Goal: Information Seeking & Learning: Check status

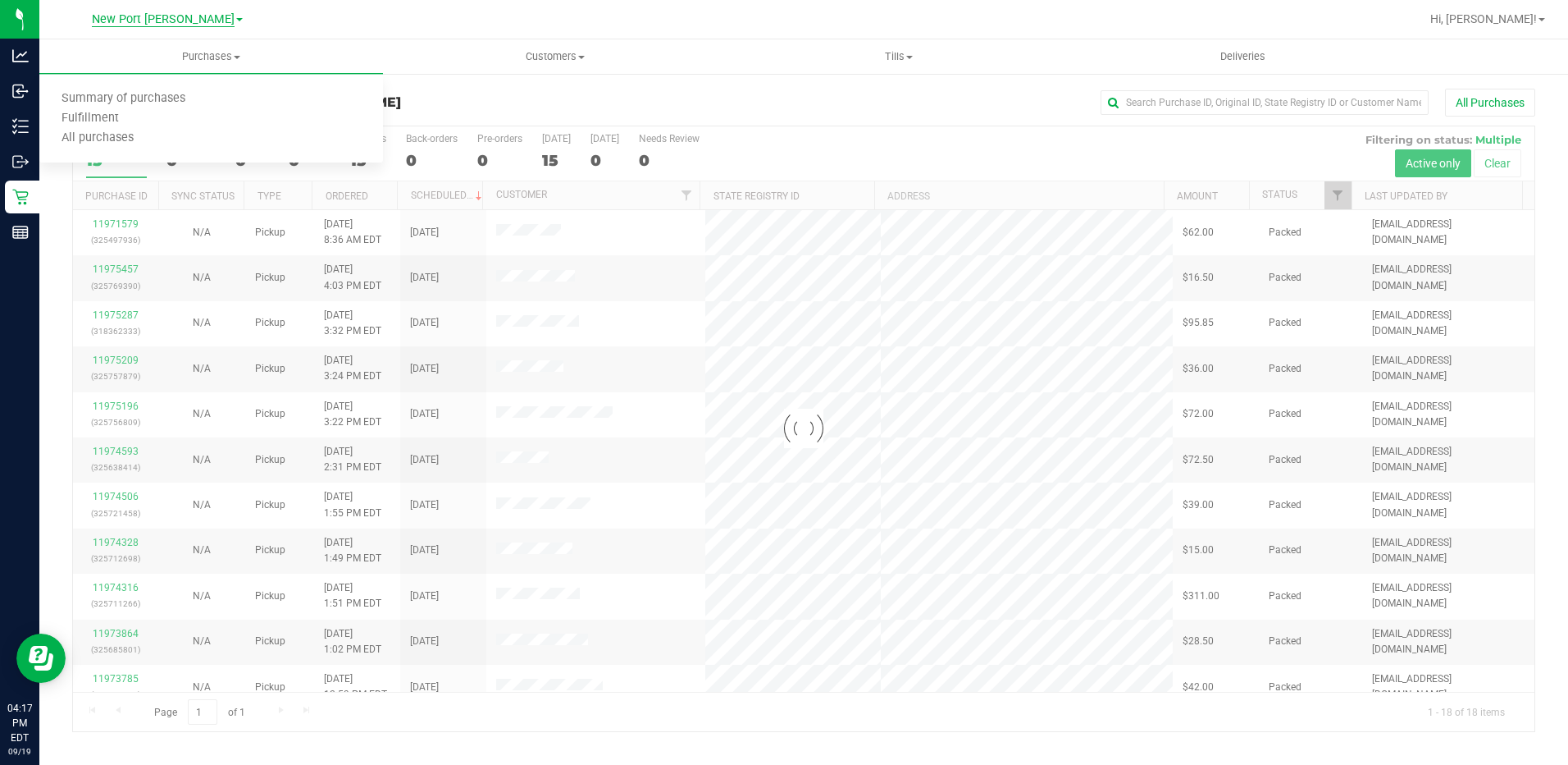
click at [216, 21] on span "New Port [PERSON_NAME]" at bounding box center [163, 19] width 143 height 14
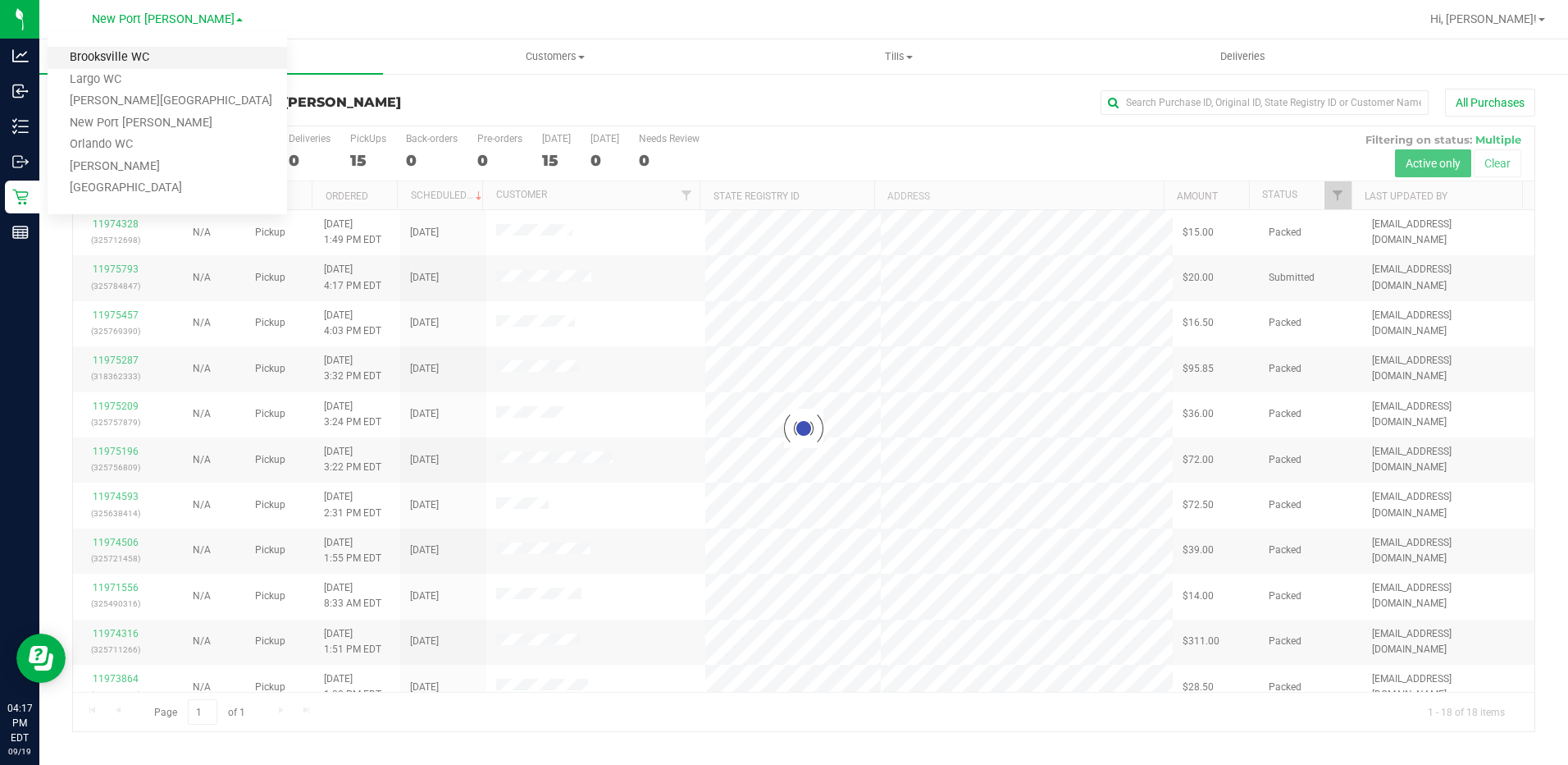
click at [145, 55] on link "Brooksville WC" at bounding box center [167, 57] width 239 height 22
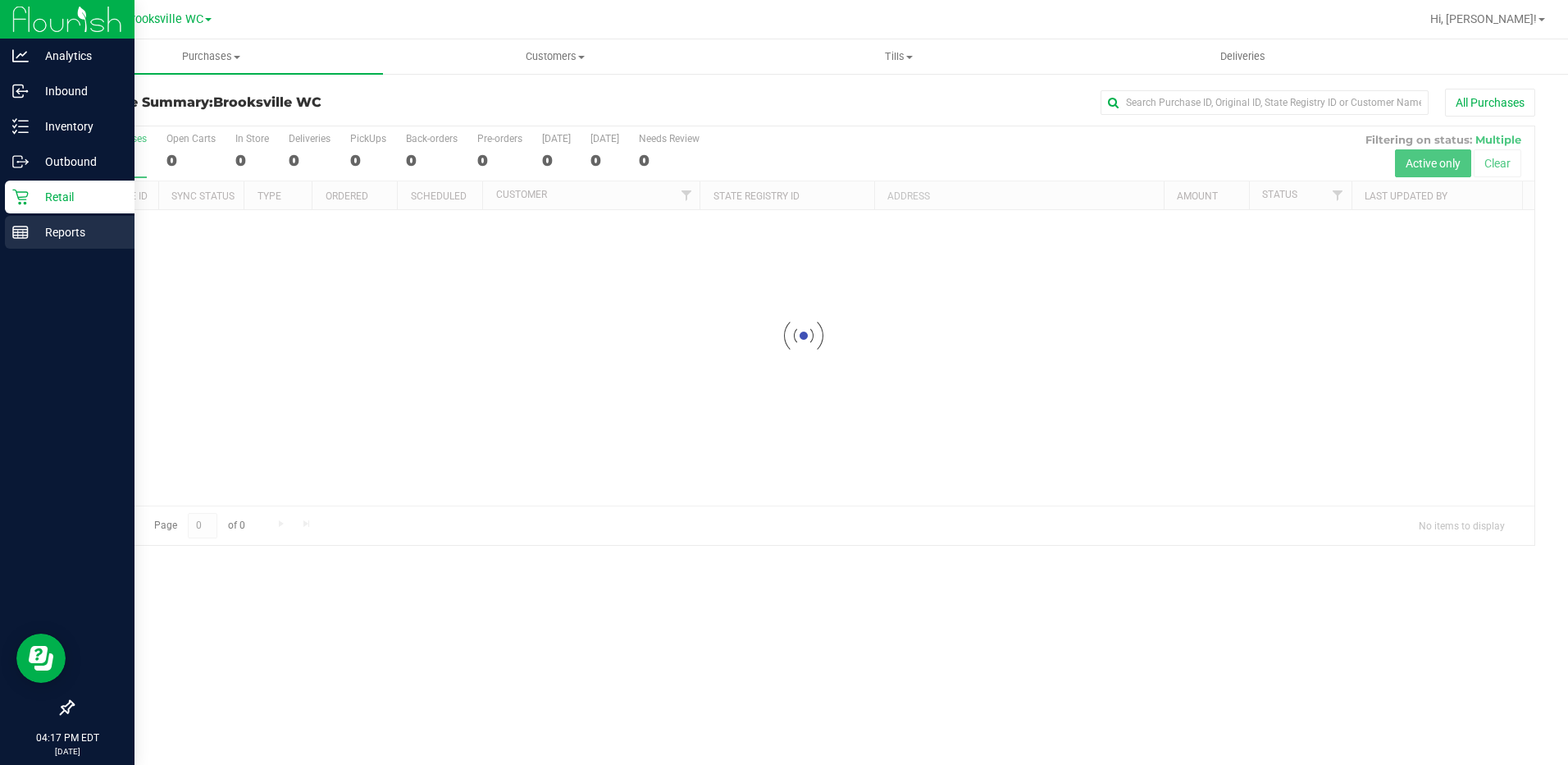
click at [54, 225] on p "Reports" at bounding box center [77, 232] width 98 height 20
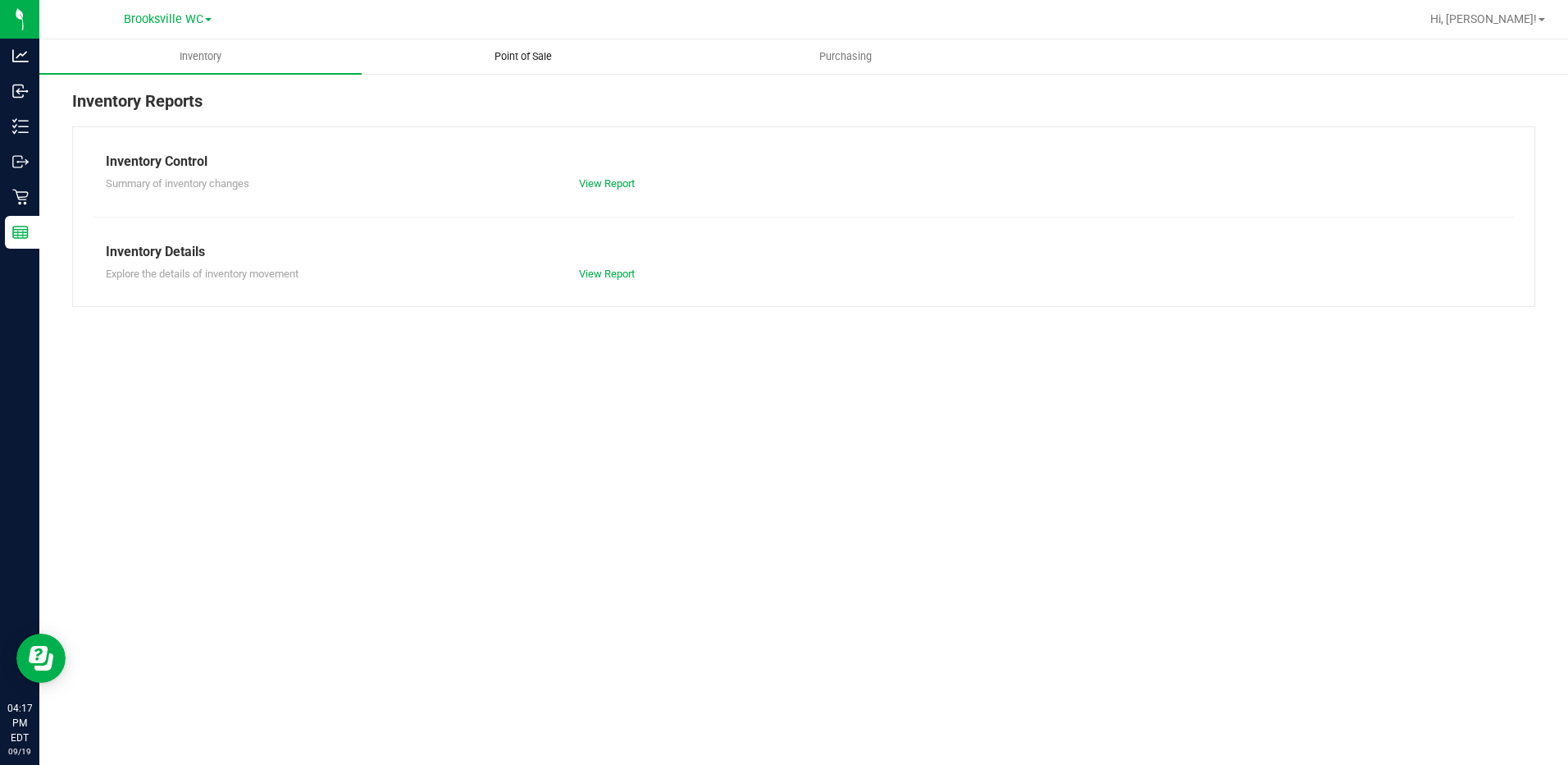
click at [525, 45] on uib-tab-heading "Point of Sale" at bounding box center [523, 56] width 320 height 32
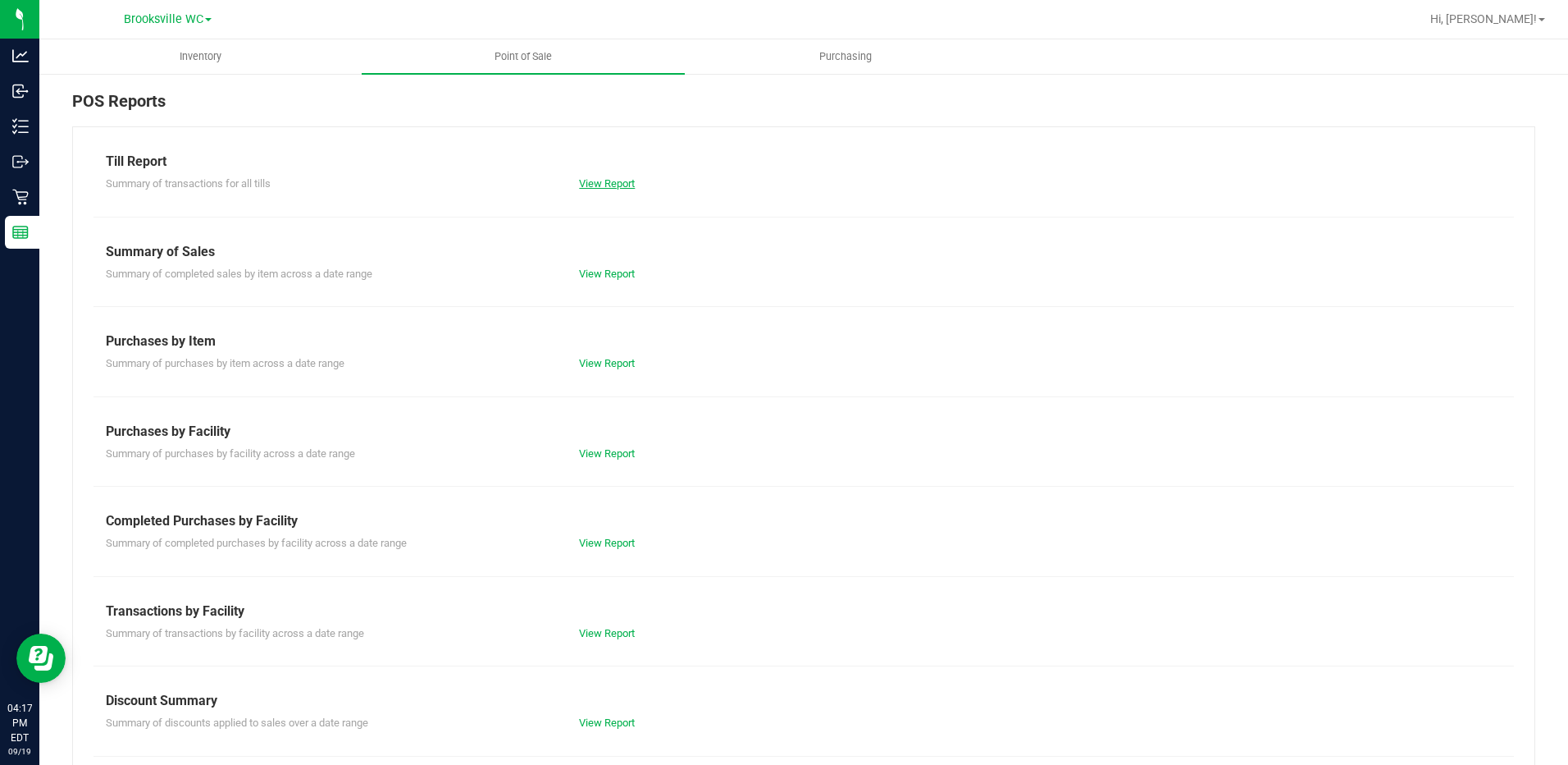
click at [610, 184] on link "View Report" at bounding box center [607, 183] width 55 height 12
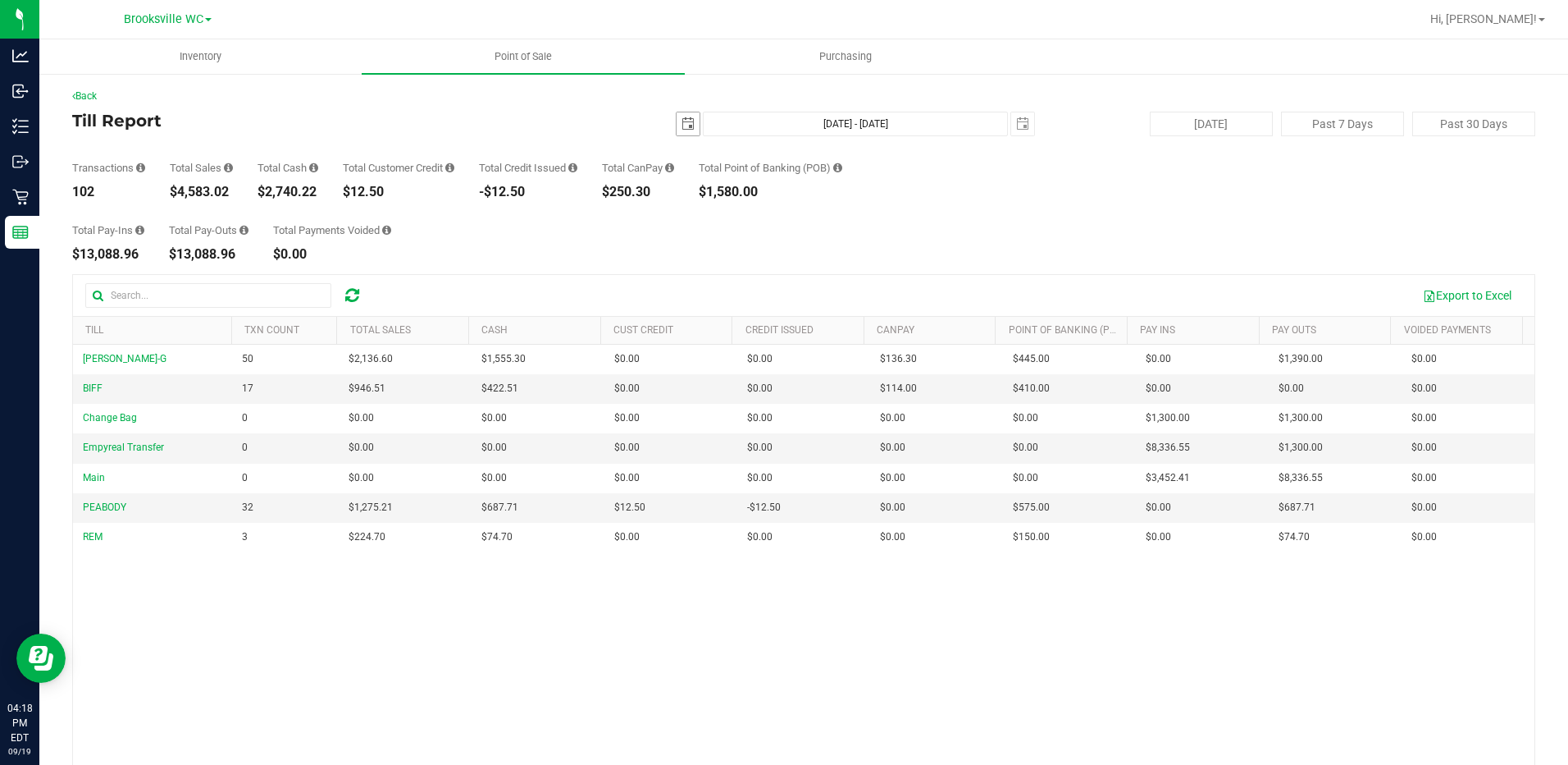
click at [682, 128] on span "select" at bounding box center [689, 124] width 13 height 13
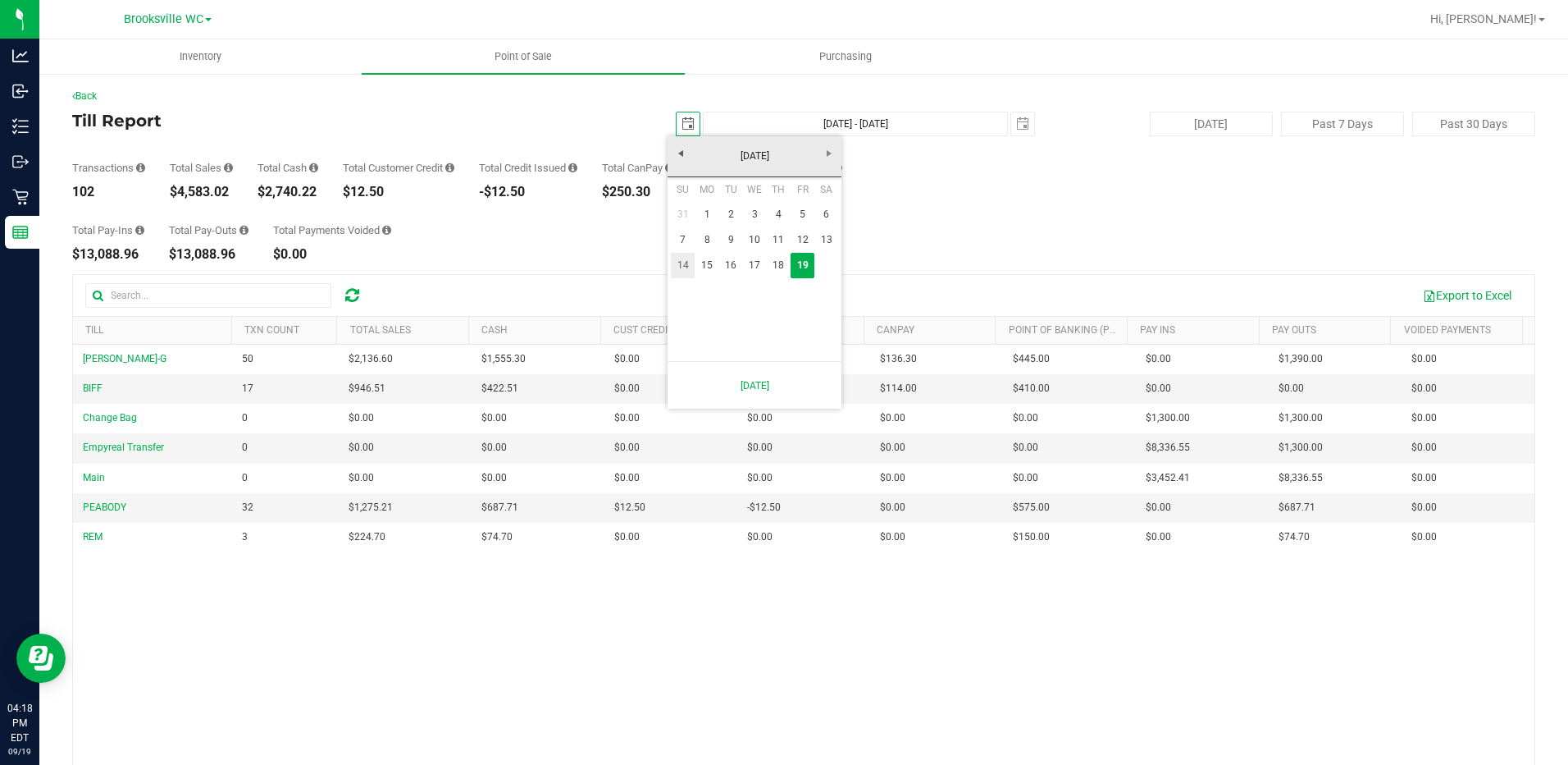
click at [688, 266] on link "14" at bounding box center [682, 265] width 24 height 26
type input "[DATE]"
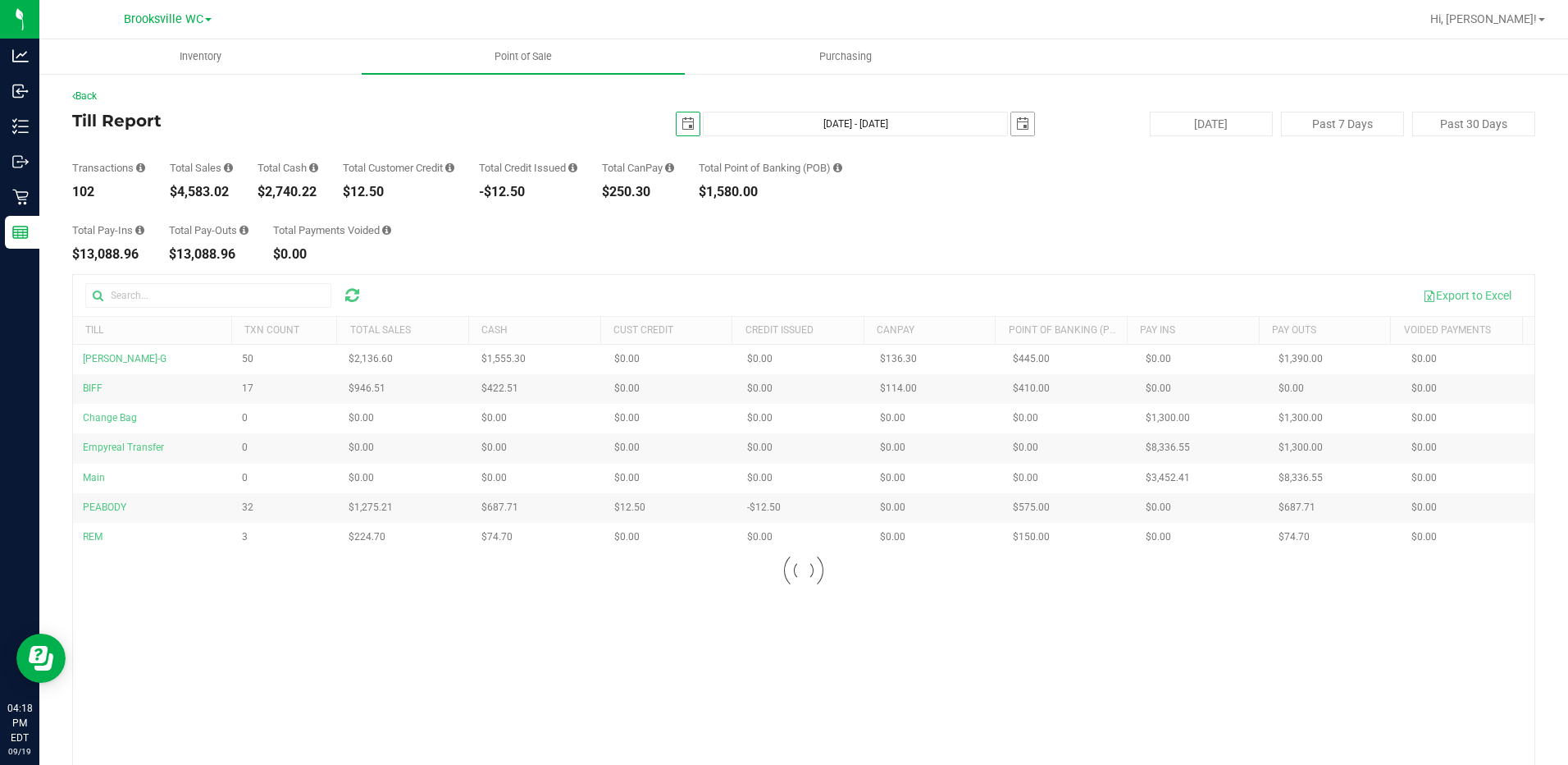
click at [1017, 120] on span "select" at bounding box center [1023, 124] width 13 height 13
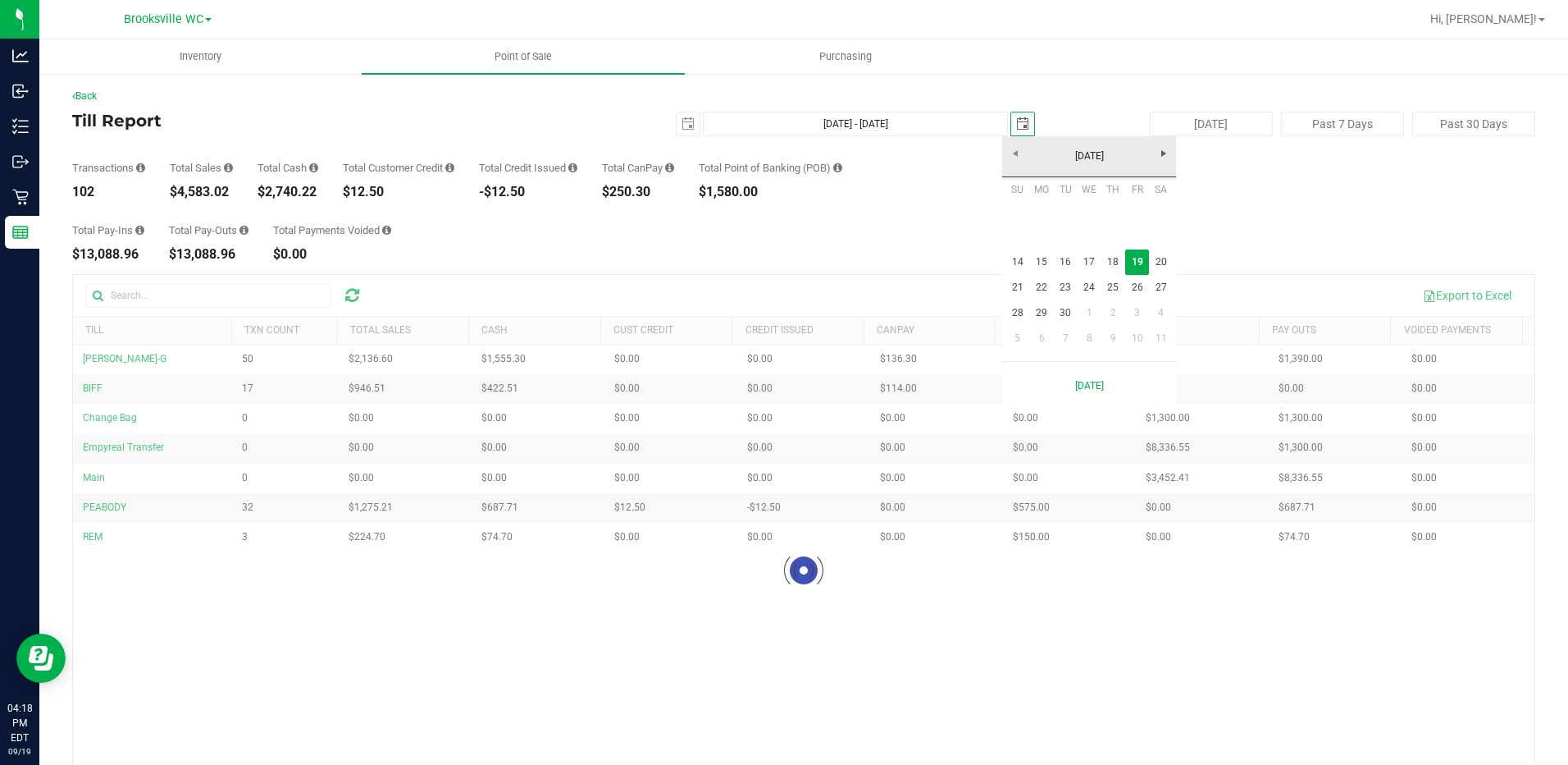
scroll to position [0, 41]
click at [1025, 261] on link "14" at bounding box center [1017, 261] width 24 height 26
type input "[DATE] - [DATE]"
type input "[DATE]"
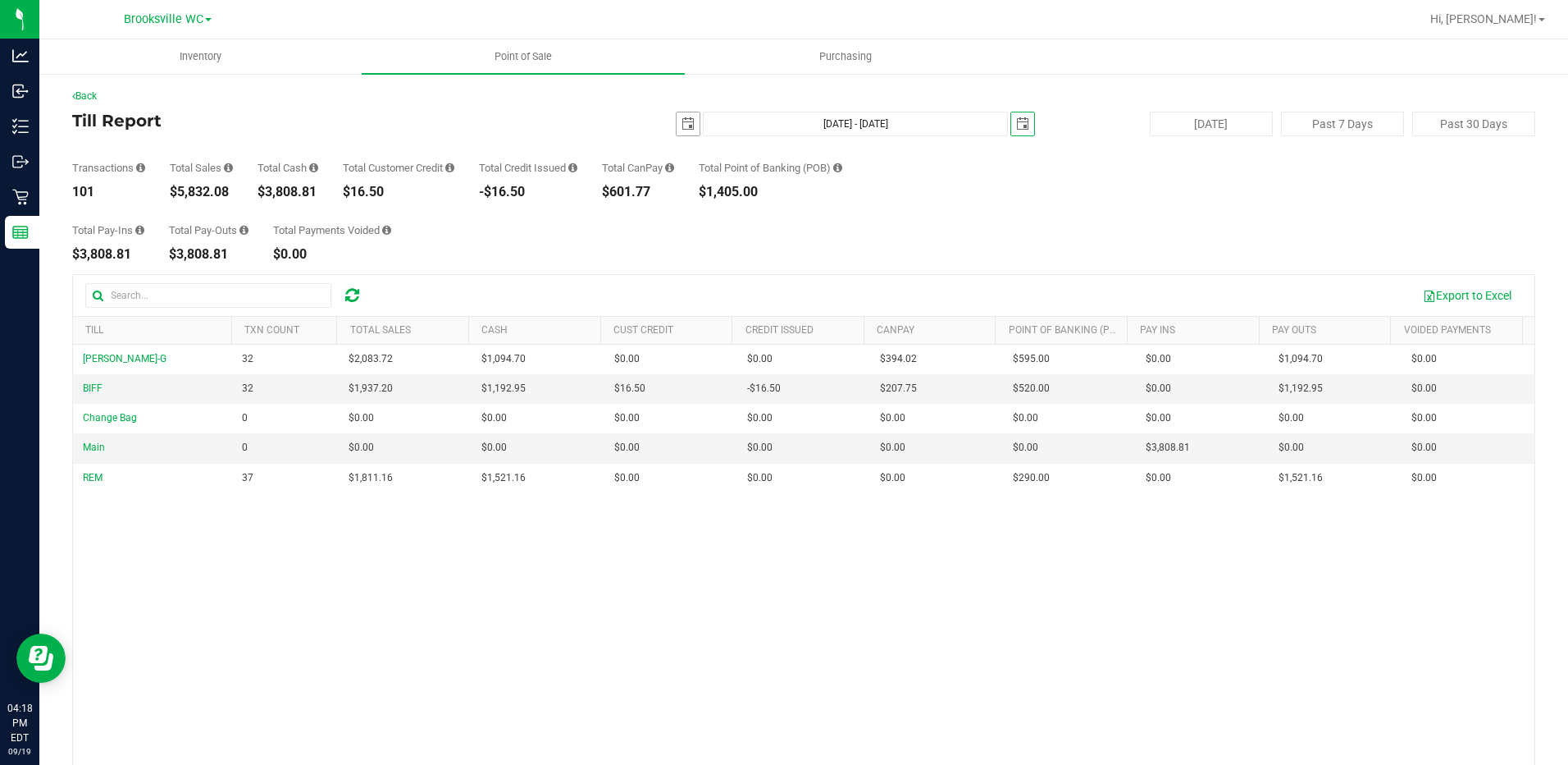
click at [676, 126] on span "select" at bounding box center [688, 124] width 23 height 23
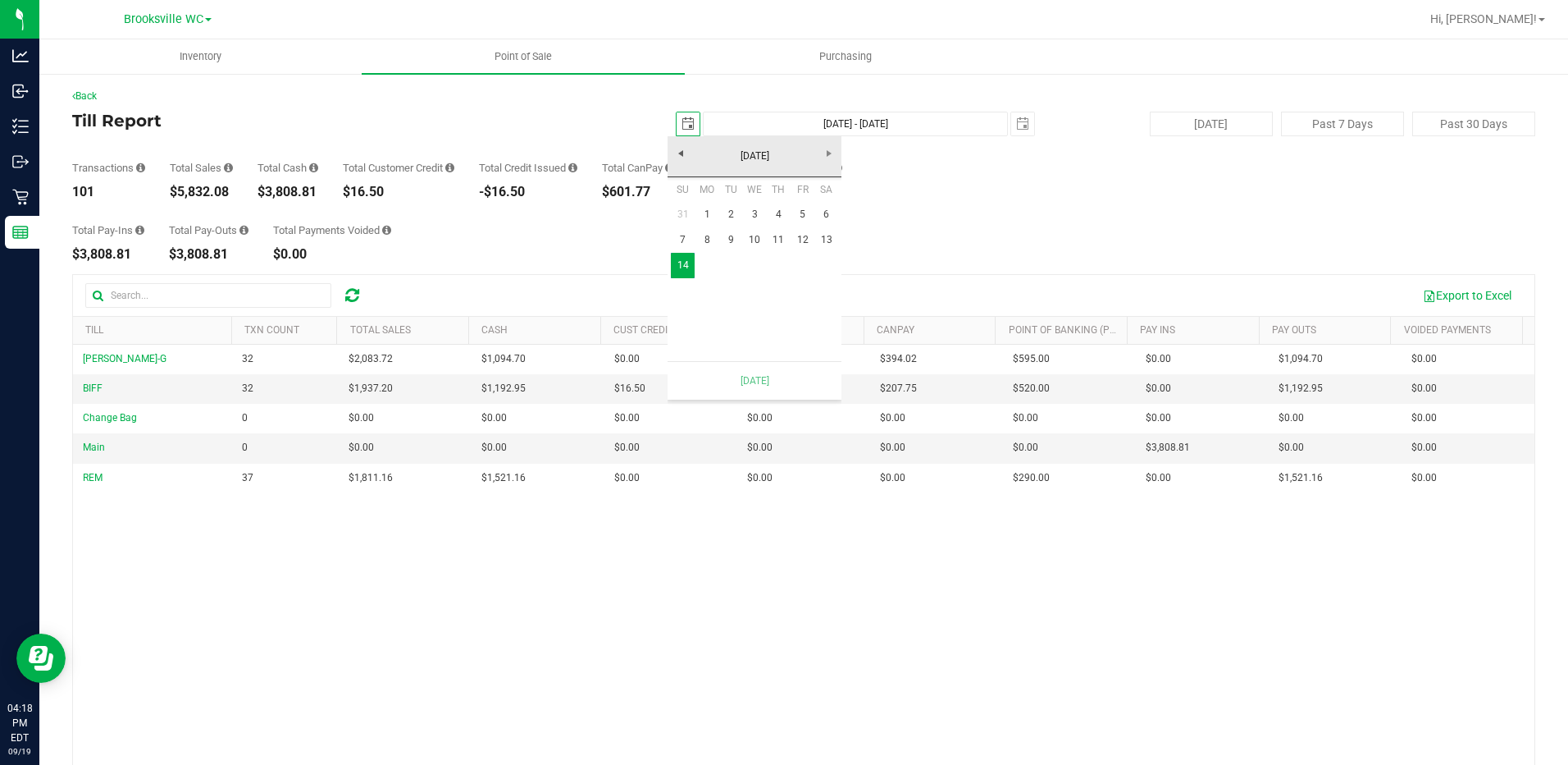
scroll to position [0, 41]
click at [678, 239] on link "7" at bounding box center [682, 239] width 24 height 26
type input "[DATE] - [DATE]"
type input "[DATE]"
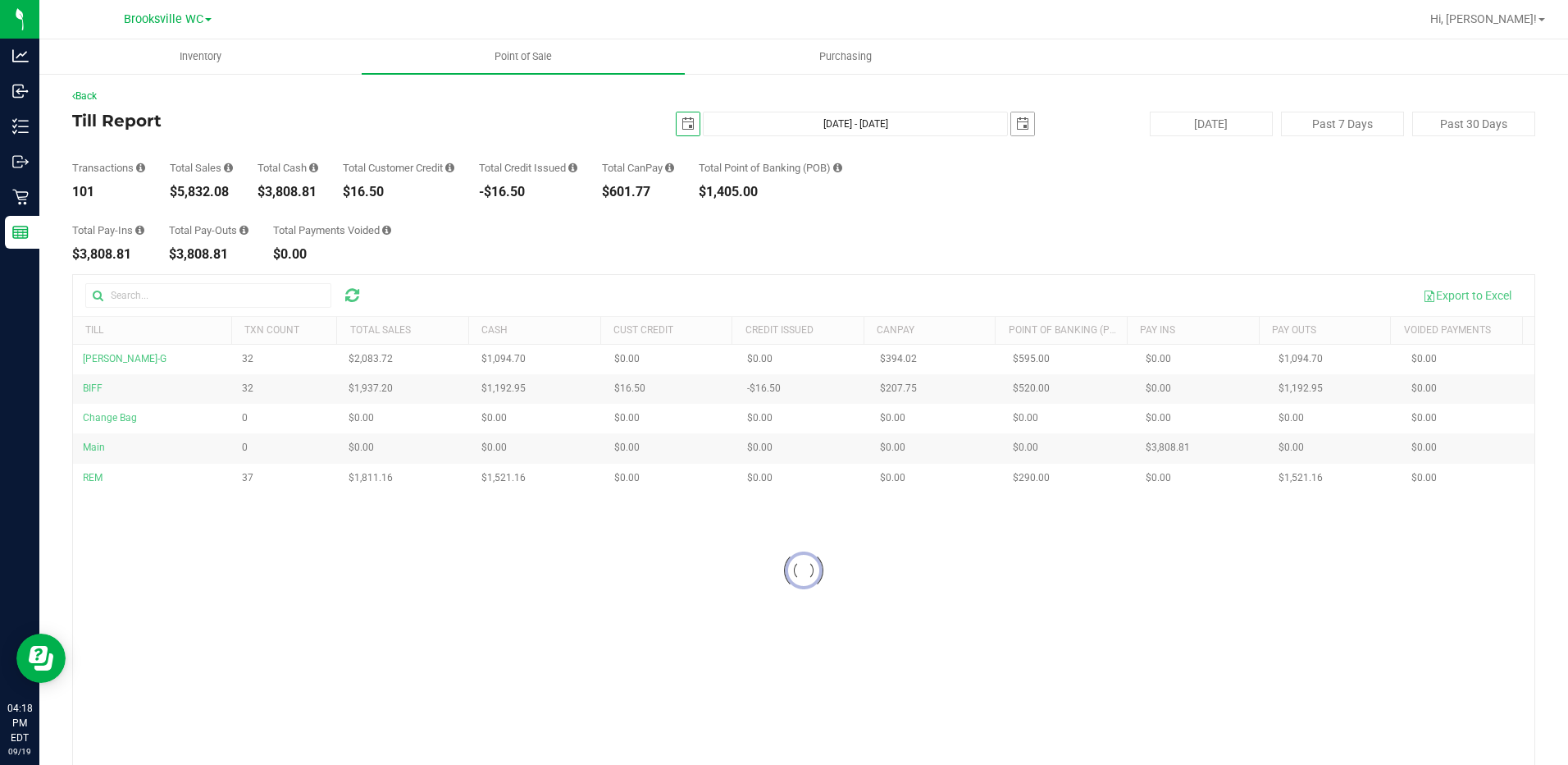
click at [1017, 120] on span "select" at bounding box center [1023, 124] width 13 height 13
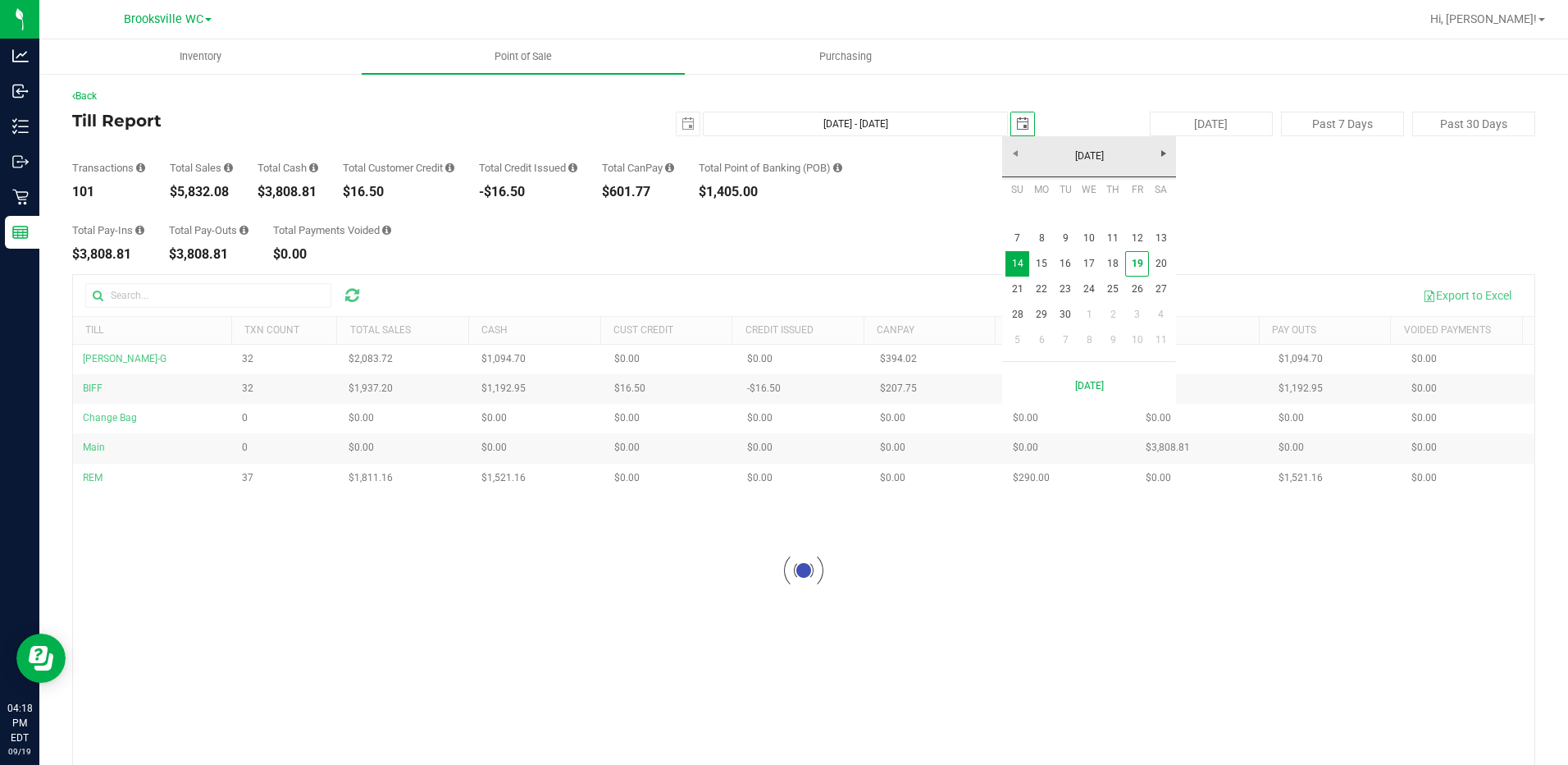
scroll to position [0, 41]
click at [1019, 241] on link "7" at bounding box center [1017, 238] width 24 height 26
type input "[DATE] - [DATE]"
type input "[DATE]"
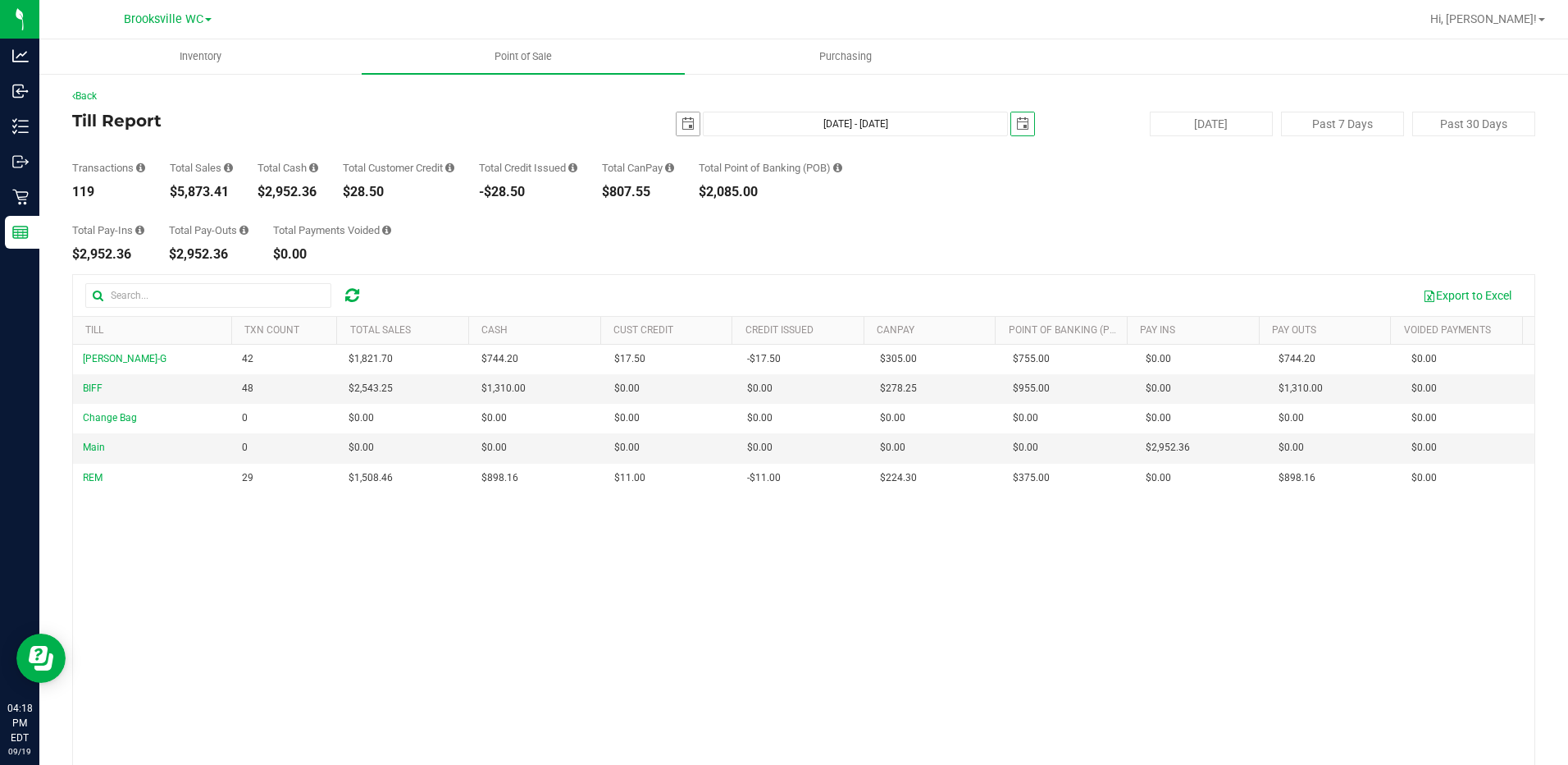
click at [676, 116] on span "select" at bounding box center [688, 124] width 23 height 23
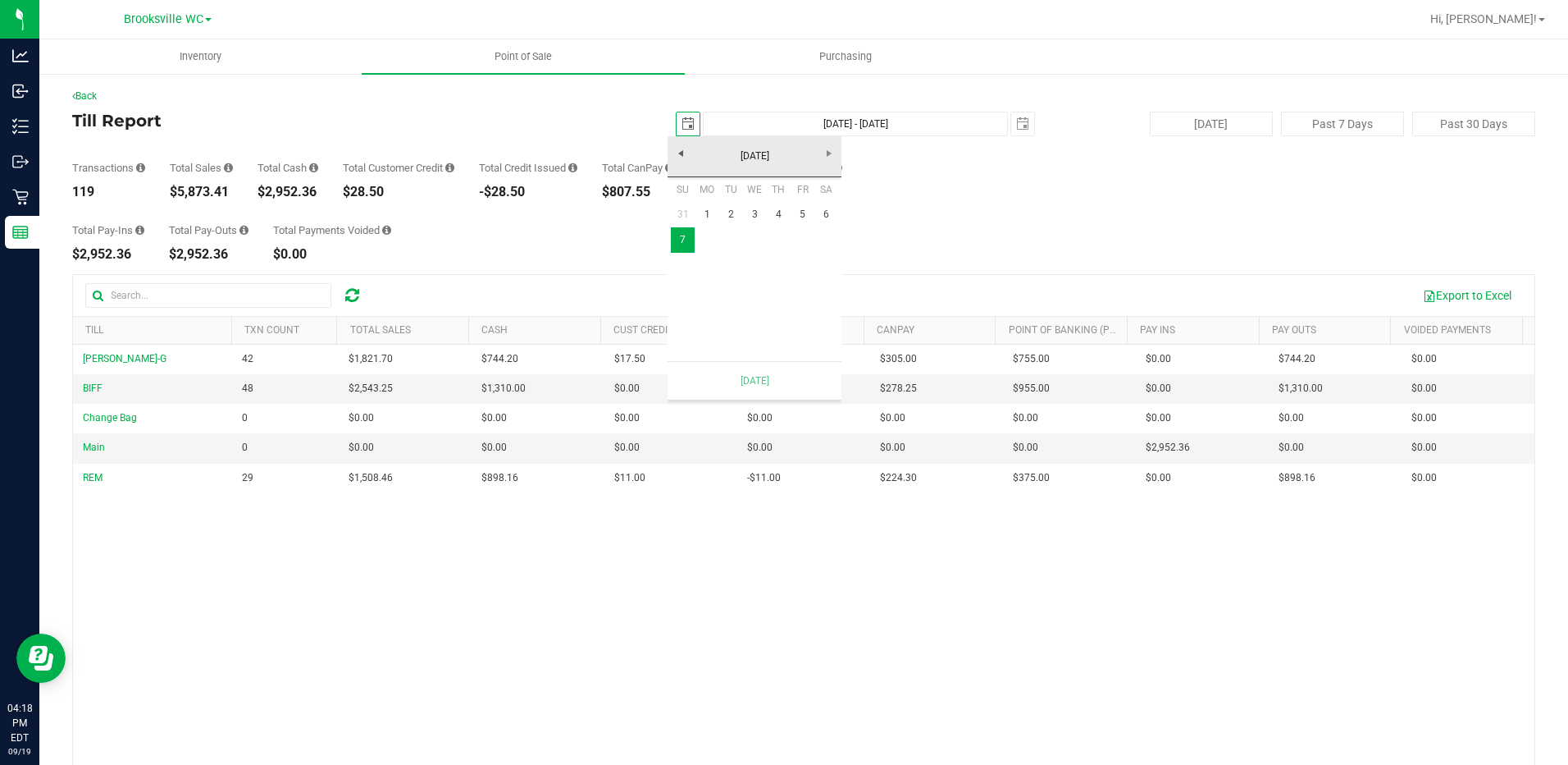
scroll to position [0, 41]
click at [688, 214] on link "31" at bounding box center [682, 215] width 24 height 26
type input "[DATE] - [DATE]"
type input "[DATE]"
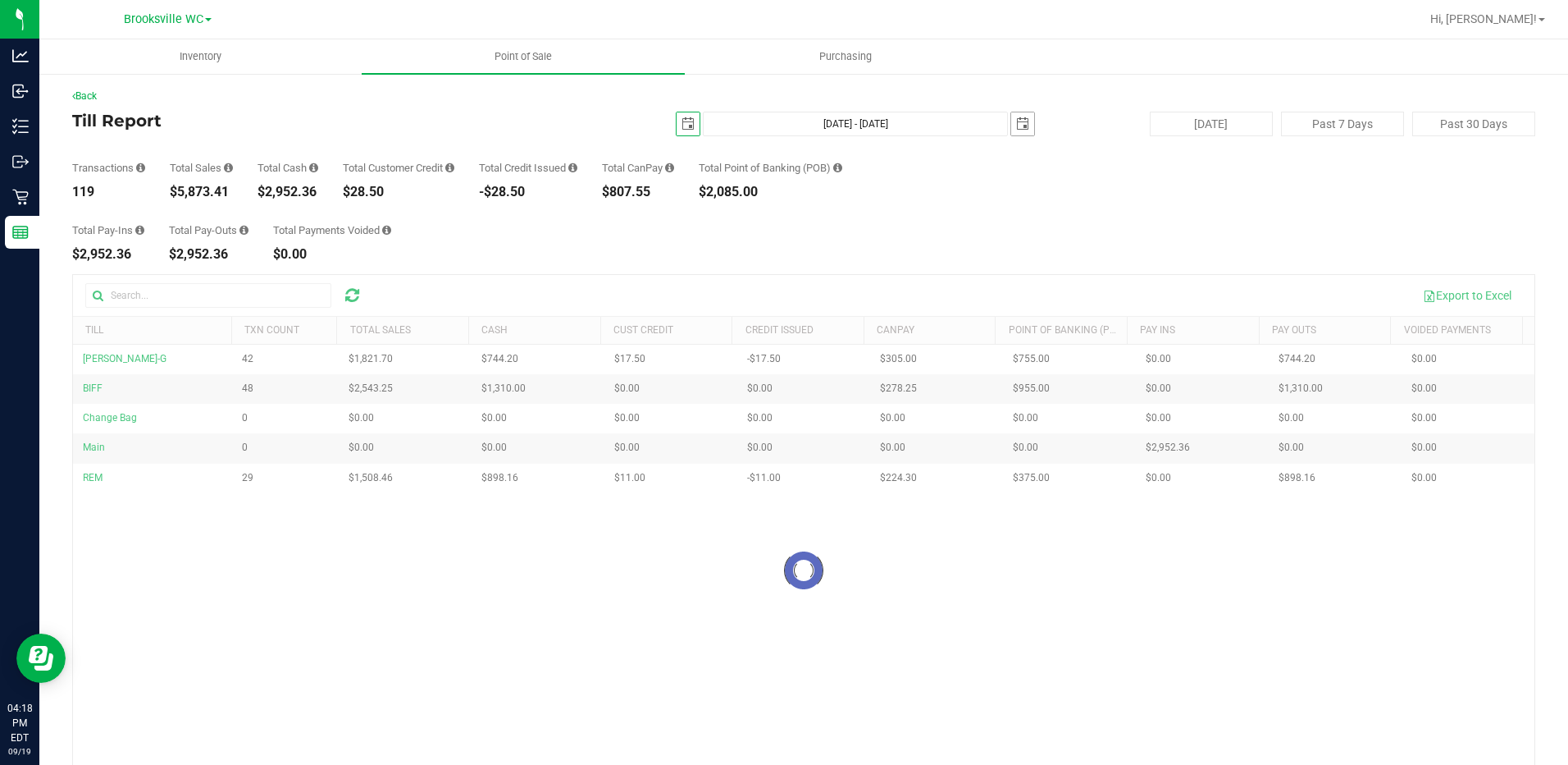
click at [1024, 122] on span "select" at bounding box center [1022, 124] width 23 height 23
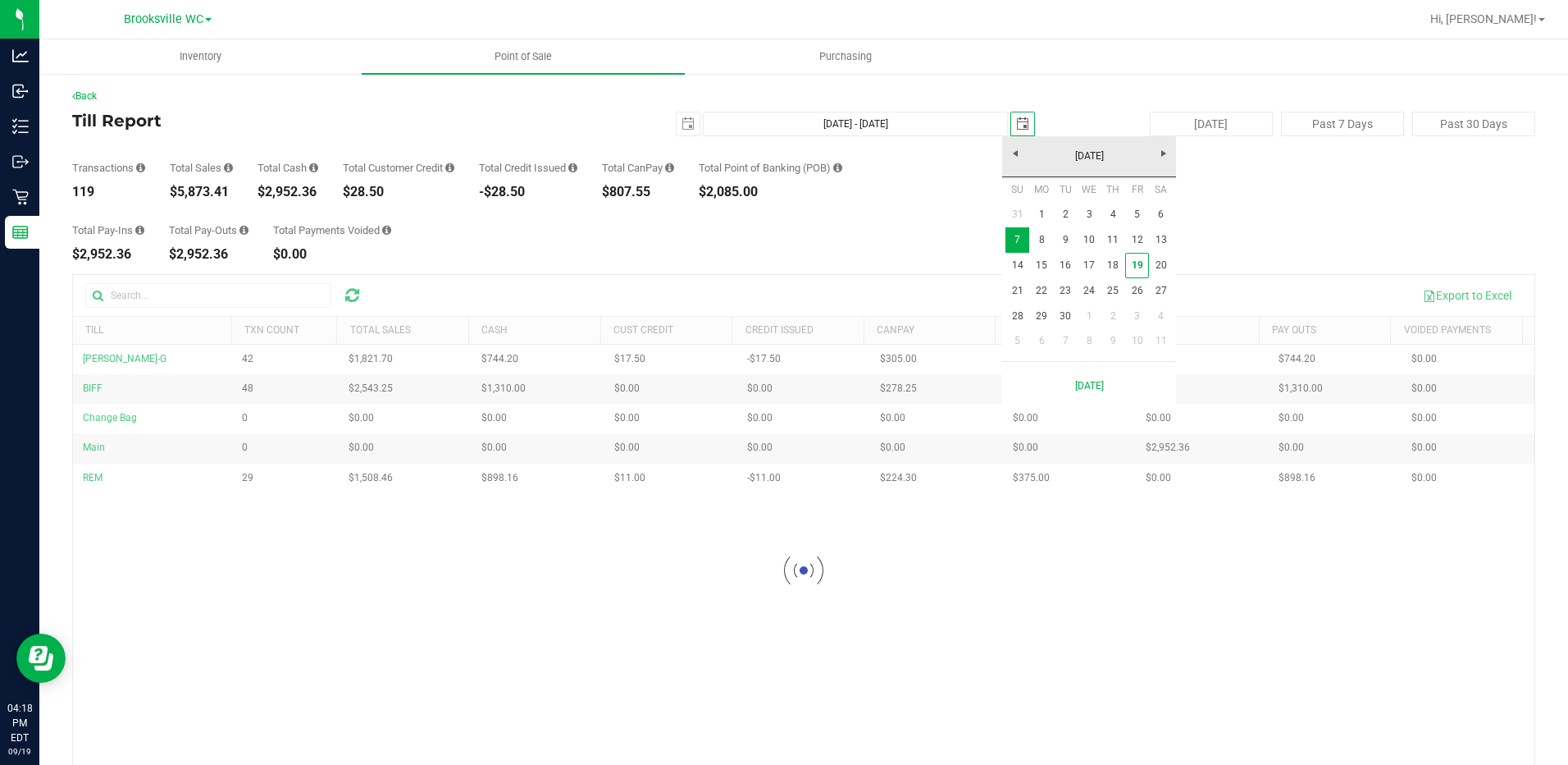
scroll to position [0, 41]
click at [1020, 207] on link "31" at bounding box center [1017, 215] width 24 height 26
type input "[DATE] - [DATE]"
type input "[DATE]"
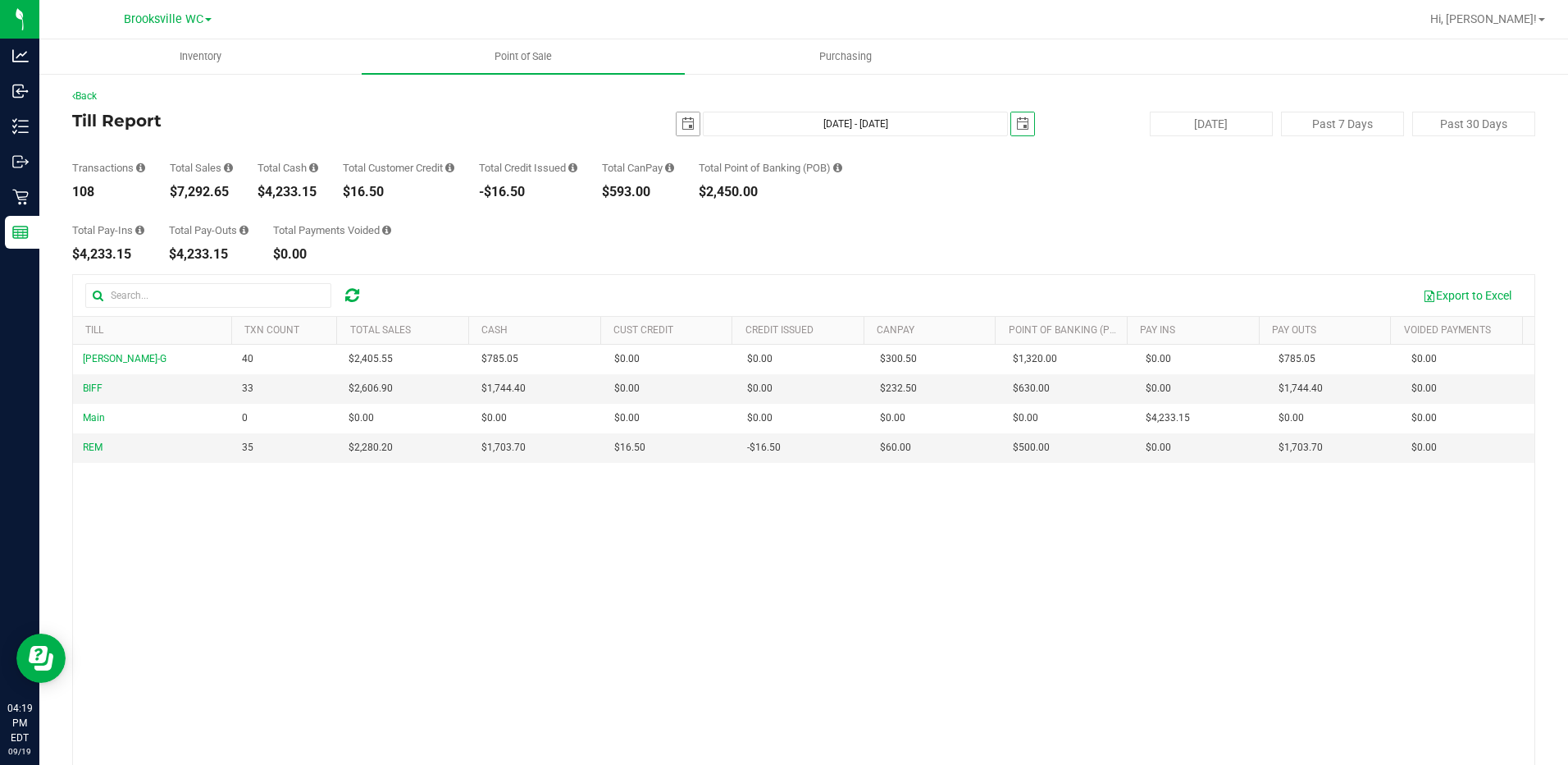
click at [682, 123] on span "select" at bounding box center [689, 124] width 13 height 13
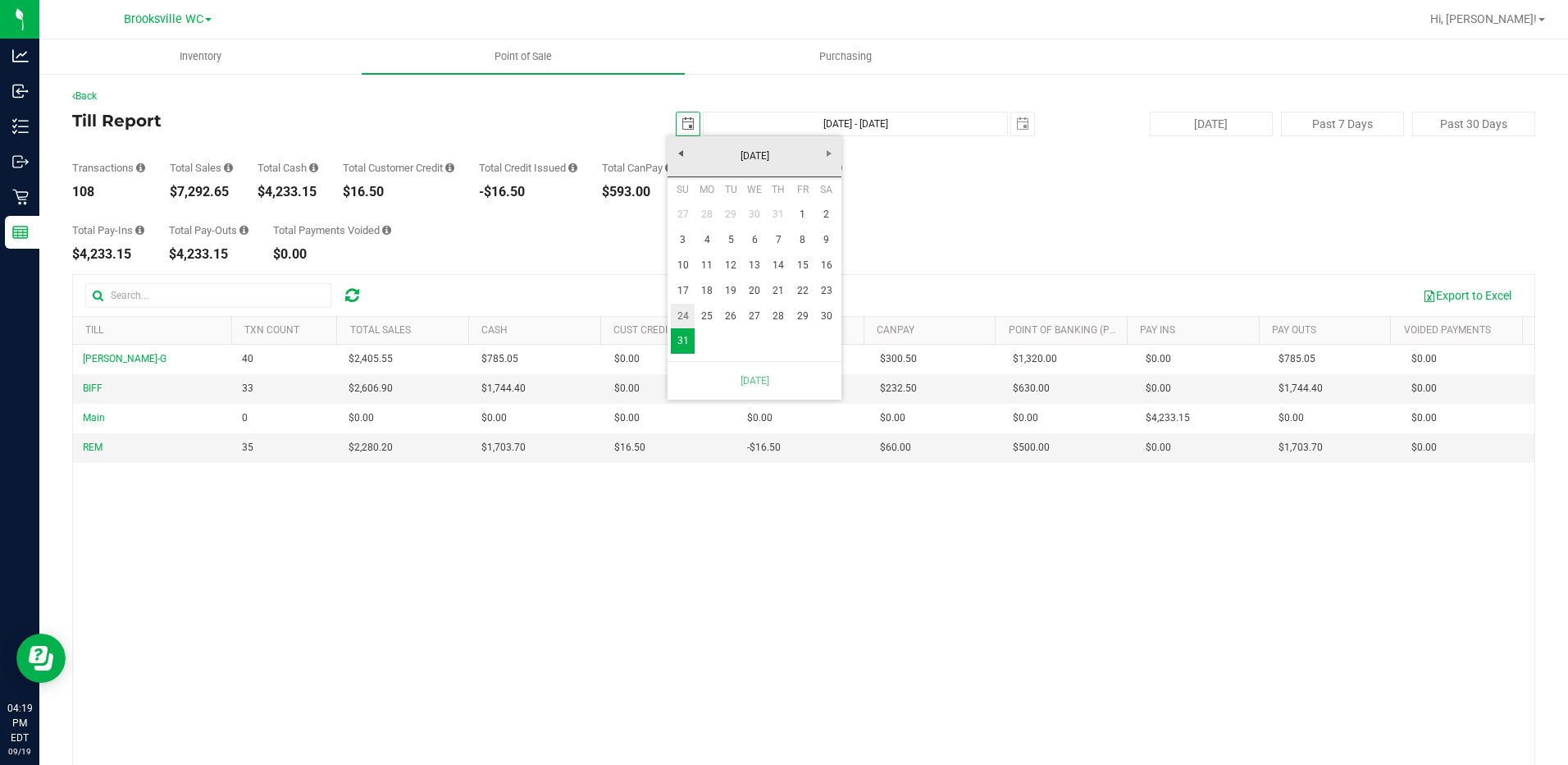
click at [681, 320] on link "24" at bounding box center [682, 316] width 24 height 26
type input "[DATE] - [DATE]"
type input "[DATE]"
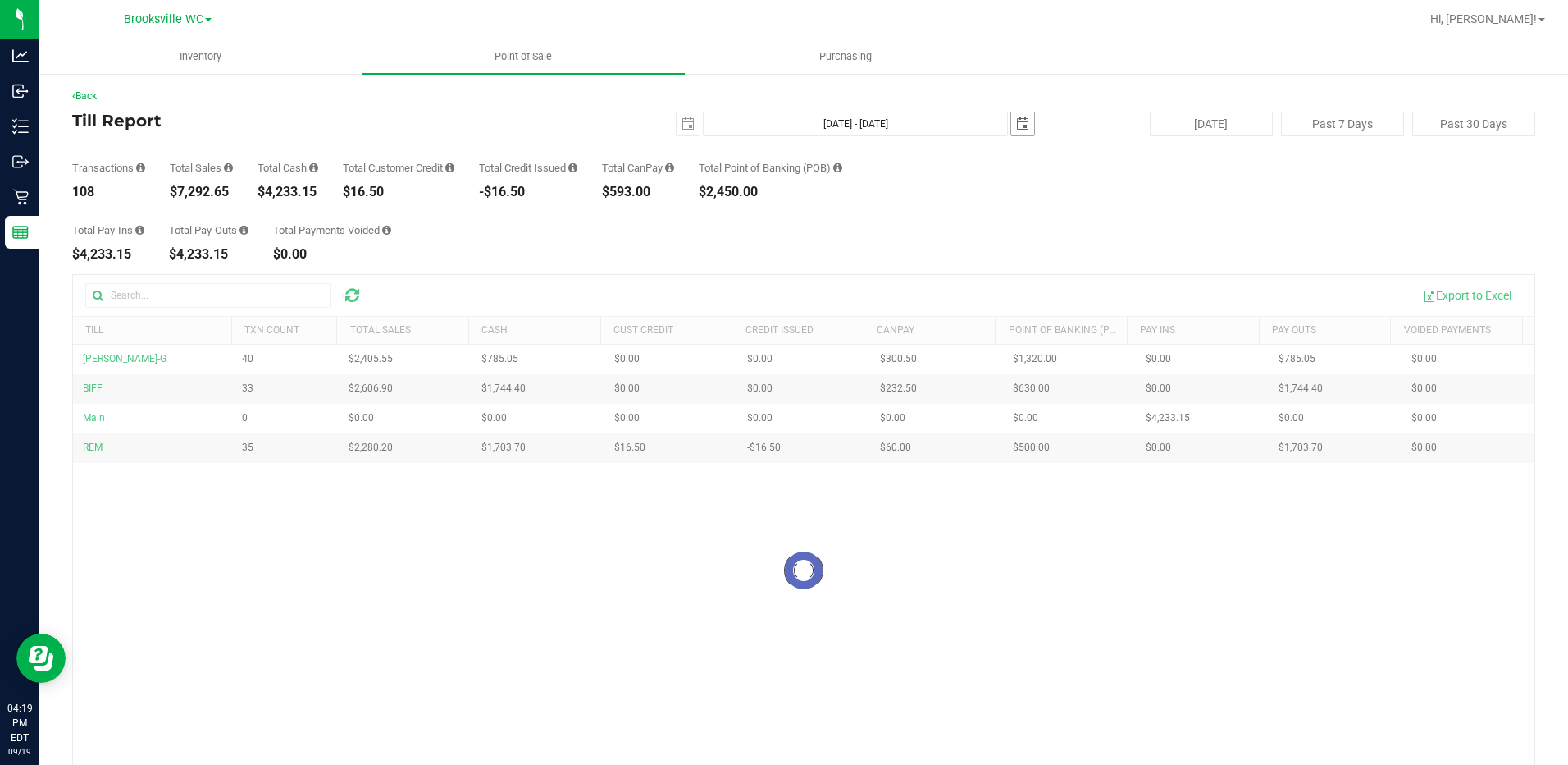
click at [1011, 126] on span "[DATE]" at bounding box center [1023, 124] width 25 height 25
click at [1017, 123] on span "select" at bounding box center [1023, 124] width 13 height 13
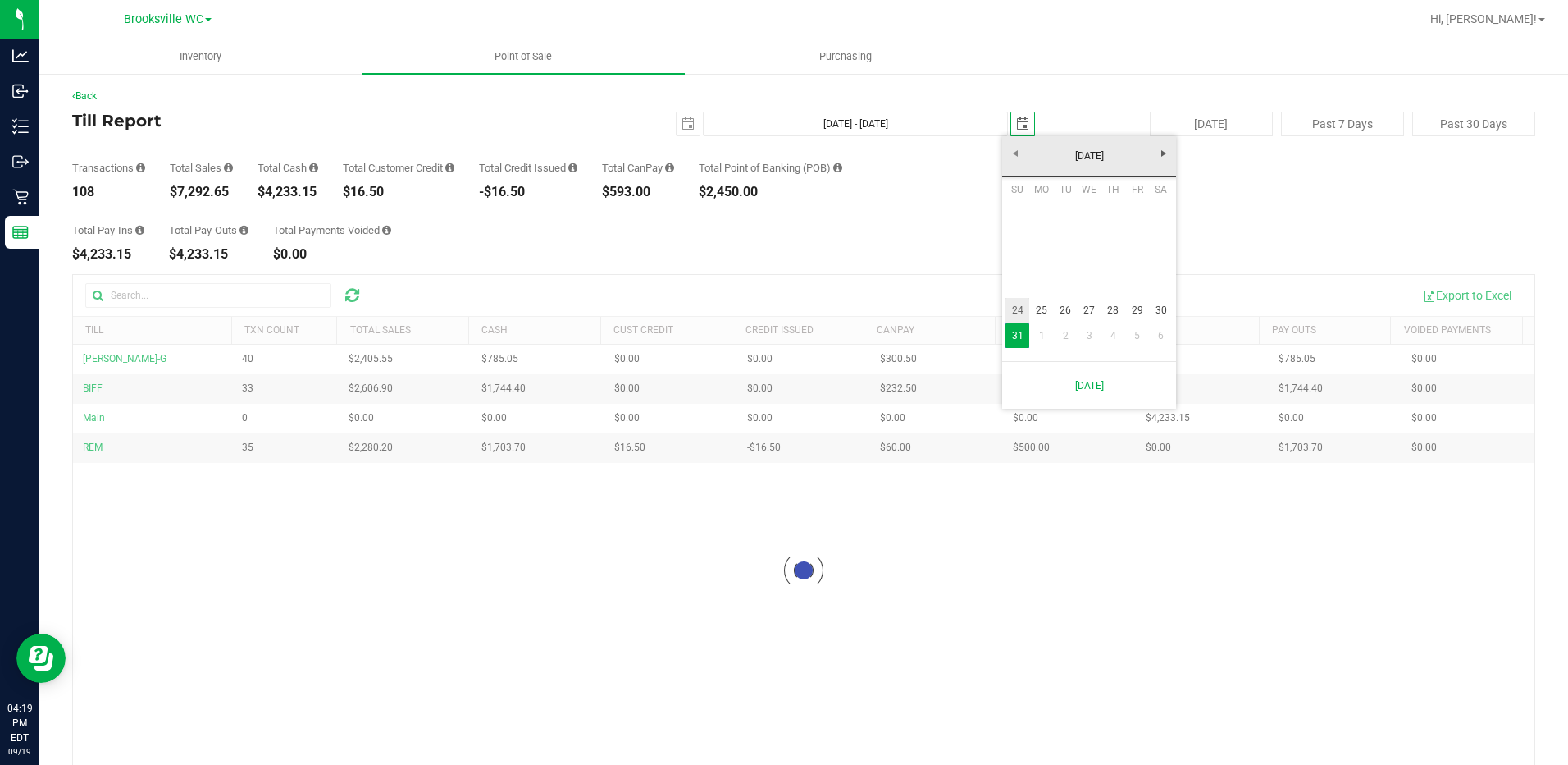
click at [1014, 307] on link "24" at bounding box center [1017, 310] width 24 height 26
type input "[DATE] - [DATE]"
type input "[DATE]"
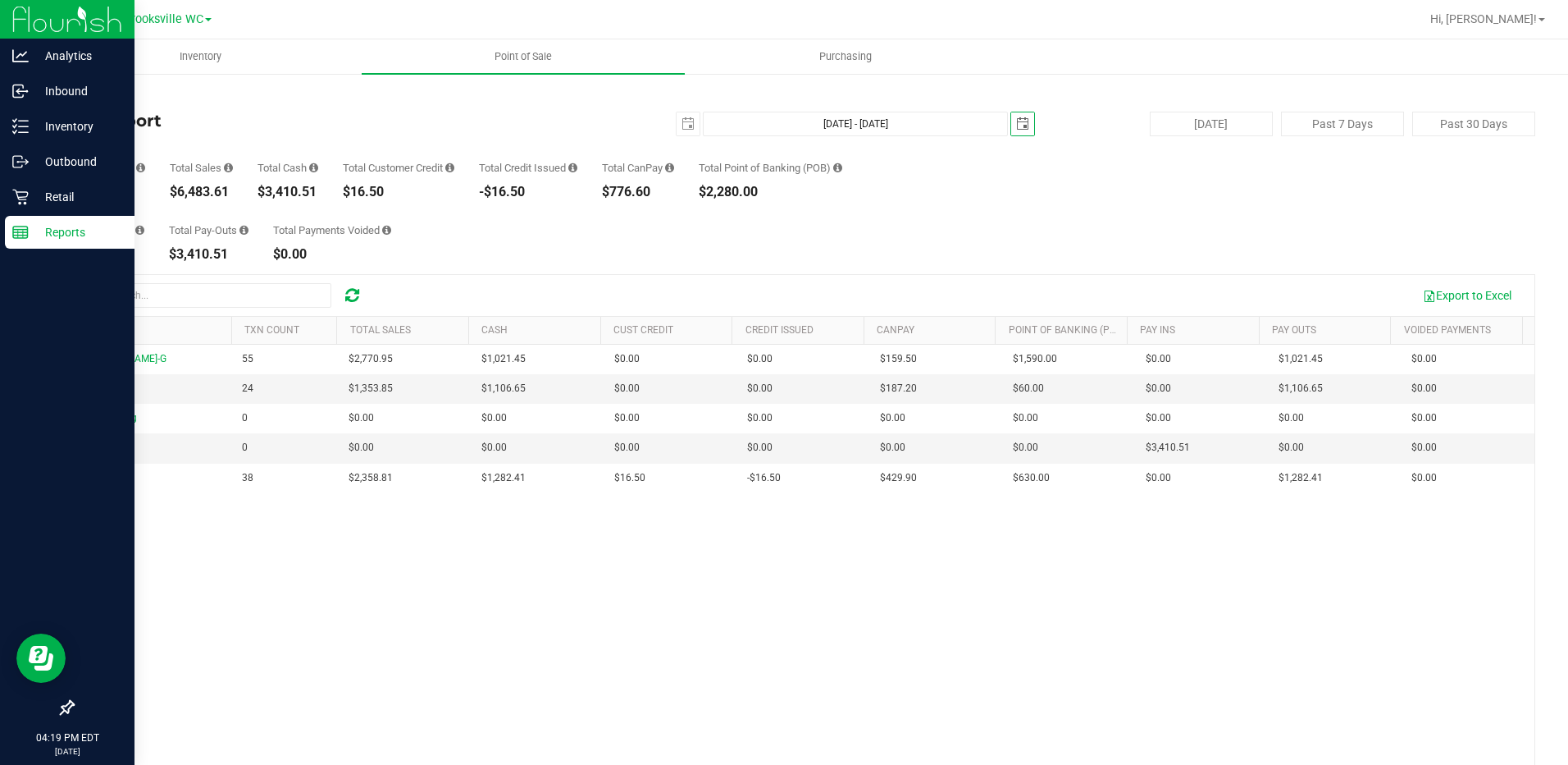
click at [31, 225] on p "Reports" at bounding box center [77, 232] width 98 height 20
